Goal: Information Seeking & Learning: Learn about a topic

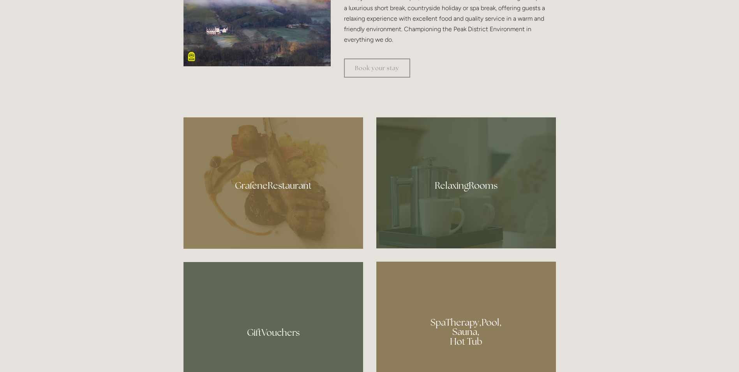
scroll to position [467, 0]
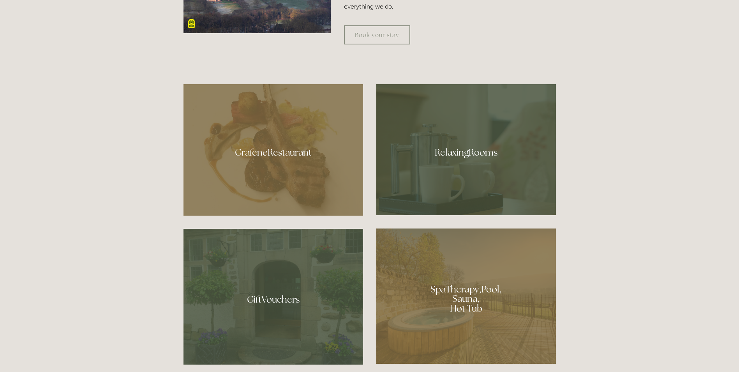
click at [431, 178] on div at bounding box center [466, 149] width 180 height 131
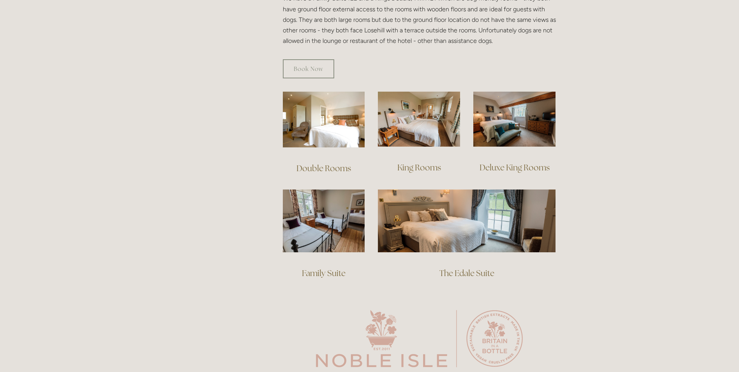
scroll to position [467, 0]
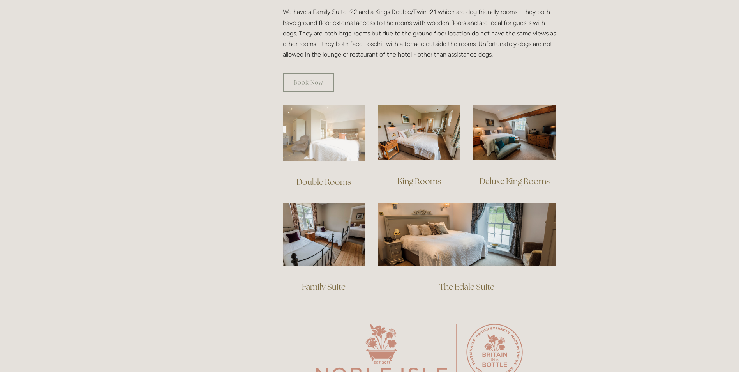
click at [337, 129] on img at bounding box center [324, 133] width 82 height 56
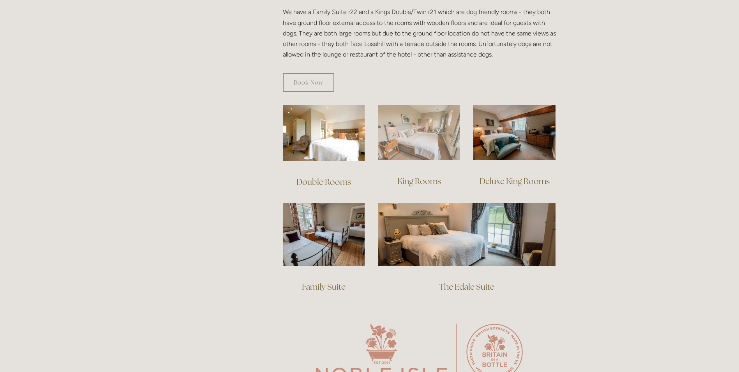
click at [404, 121] on img at bounding box center [419, 132] width 82 height 55
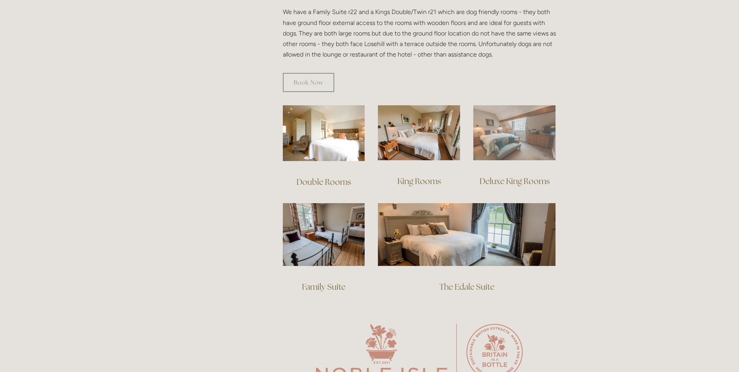
click at [521, 119] on img at bounding box center [514, 132] width 82 height 55
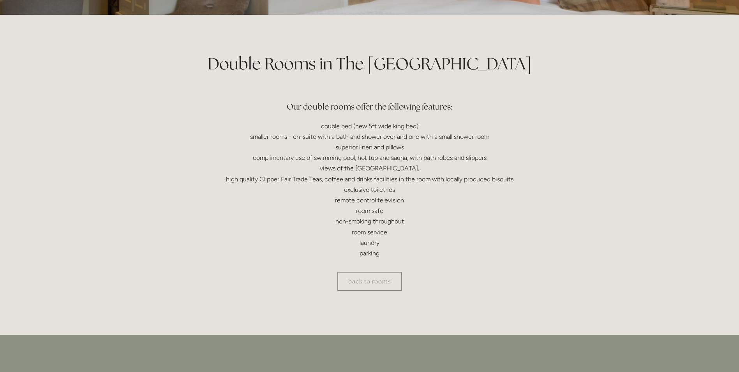
scroll to position [156, 0]
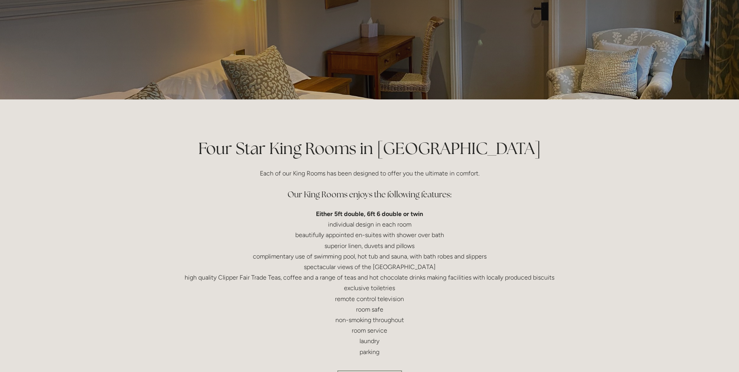
scroll to position [78, 0]
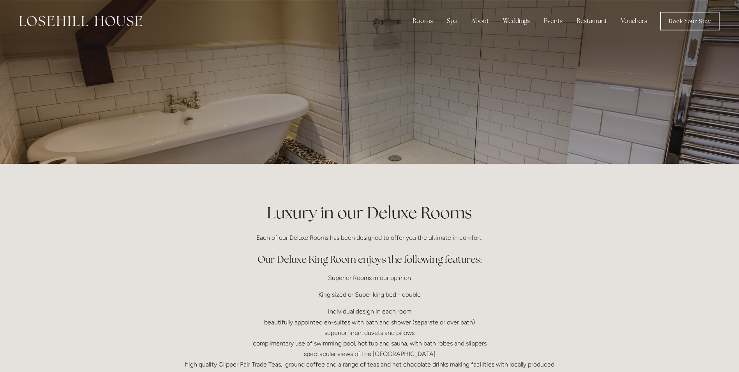
scroll to position [234, 0]
